Goal: Information Seeking & Learning: Learn about a topic

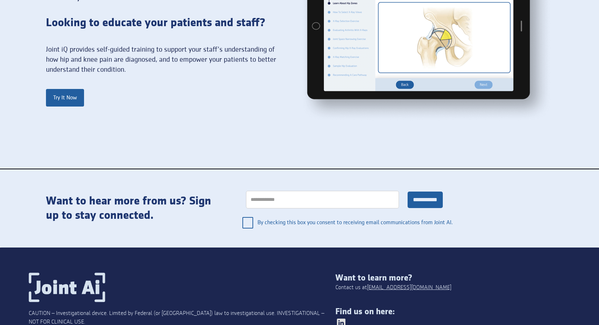
scroll to position [702, 0]
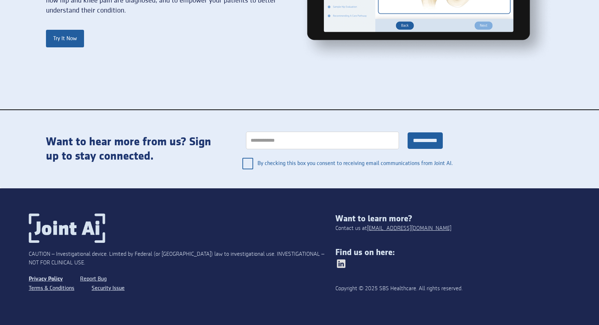
click at [44, 281] on link "Privacy Policy" at bounding box center [46, 279] width 34 height 9
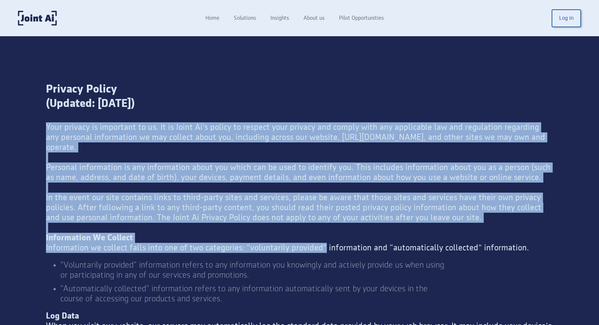
drag, startPoint x: 45, startPoint y: 128, endPoint x: 319, endPoint y: 234, distance: 293.4
click at [319, 234] on div "Your privacy is important to us. It is Joint Ai's policy to respect your privac…" at bounding box center [299, 187] width 507 height 131
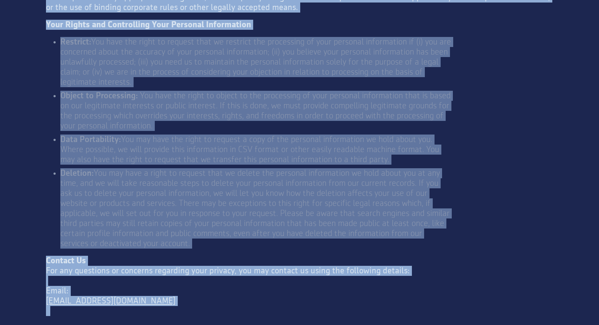
scroll to position [2507, 0]
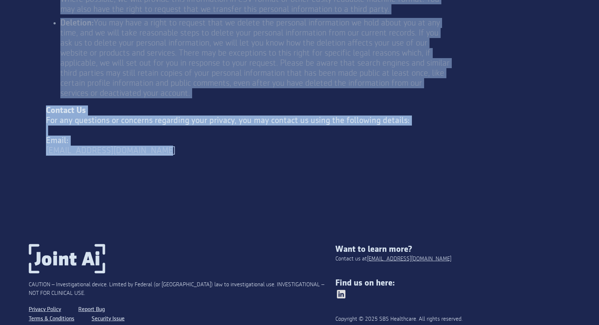
drag, startPoint x: 45, startPoint y: 86, endPoint x: 333, endPoint y: 120, distance: 290.0
copy div "Loremip Dolors (Ametcon: Adip 79, 1089) Elit seddoei te incididun ut la. Et do …"
click at [389, 63] on li "Deletion: You may have a right to request that we delete the personal informati…" at bounding box center [256, 58] width 392 height 80
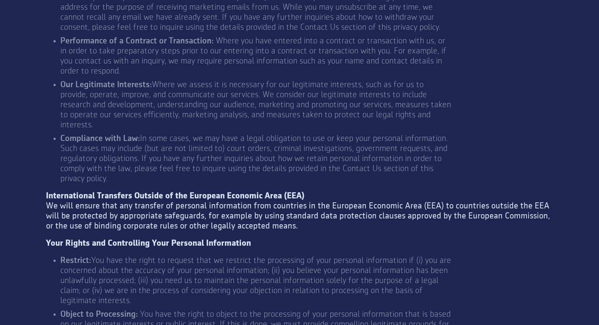
scroll to position [2130, 0]
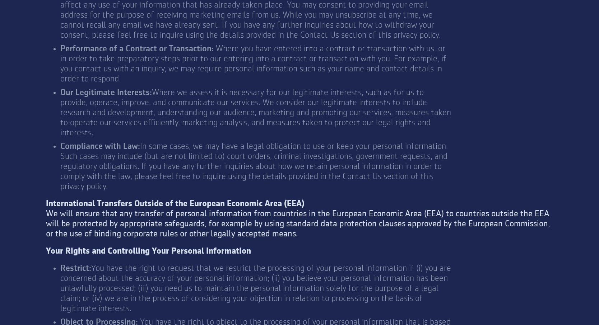
click at [334, 103] on li "Our Legitimate Interests: Where we assess it is necessary for our legitimate in…" at bounding box center [256, 113] width 392 height 50
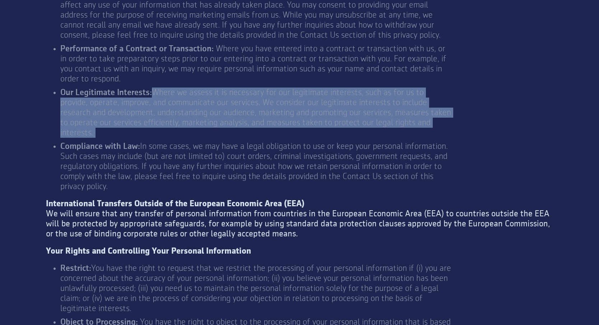
click at [334, 103] on li "Our Legitimate Interests: Where we assess it is necessary for our legitimate in…" at bounding box center [256, 113] width 392 height 50
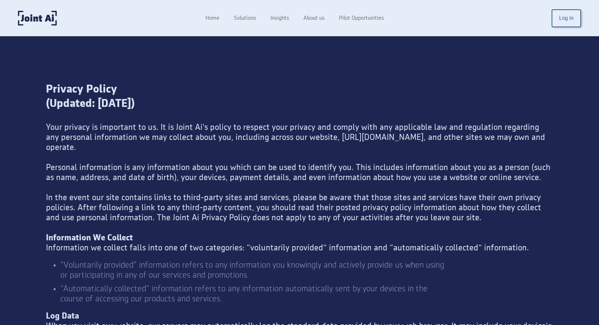
scroll to position [0, 0]
